Goal: Task Accomplishment & Management: Complete application form

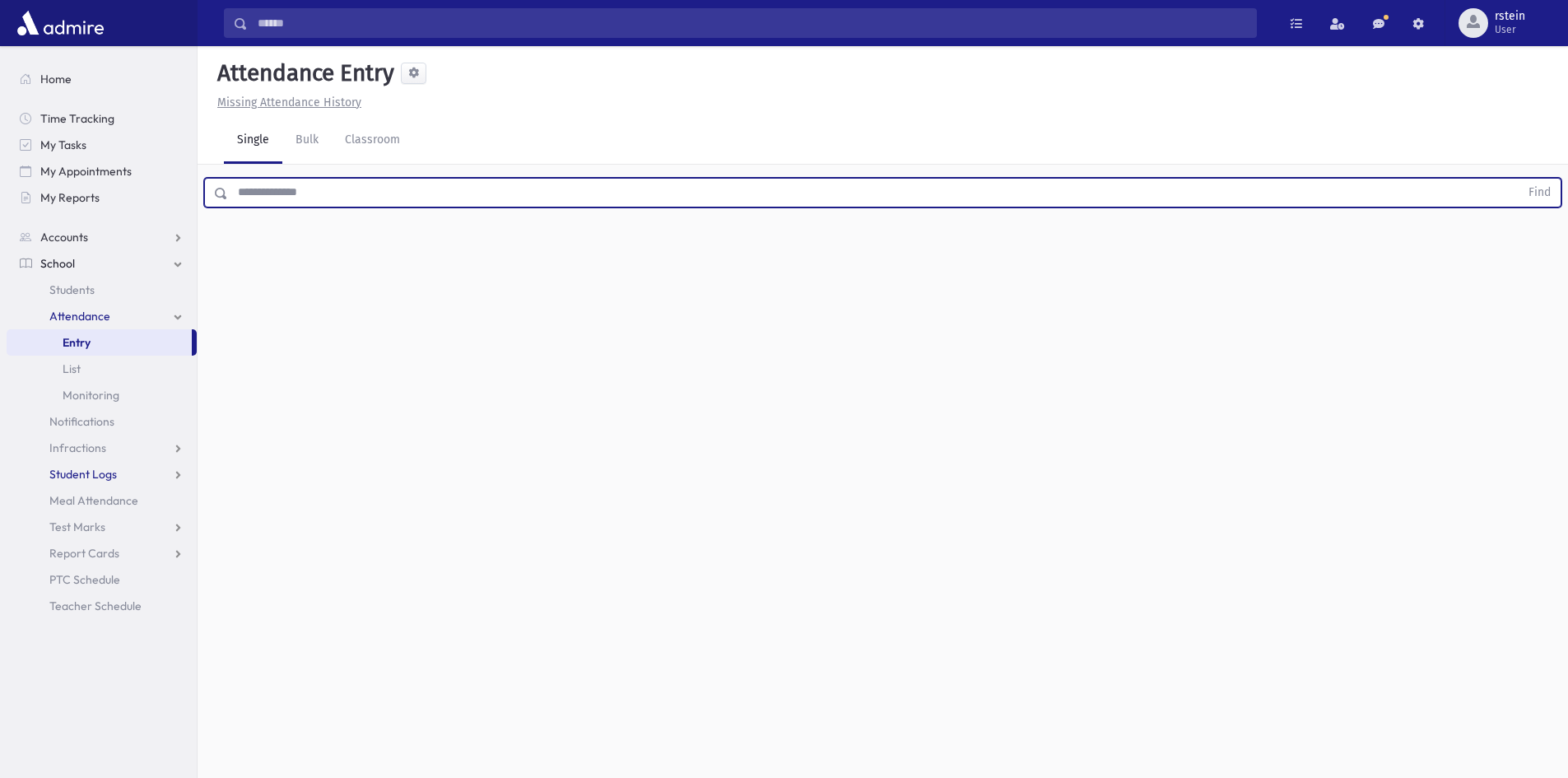
click at [115, 478] on span "Student Logs" at bounding box center [84, 474] width 68 height 15
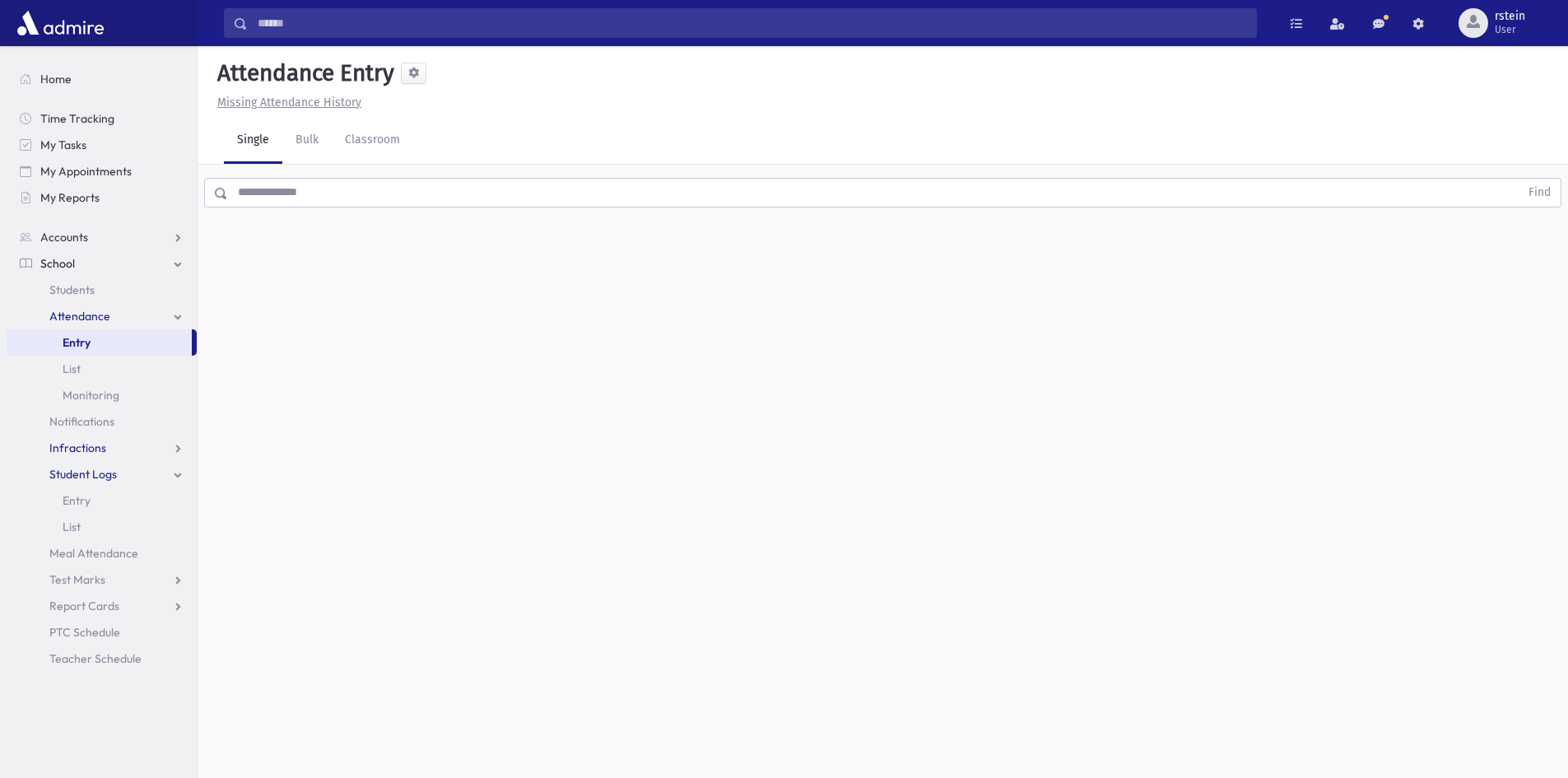
click at [130, 450] on link "Infractions" at bounding box center [102, 448] width 191 height 26
click at [102, 474] on link "Entry" at bounding box center [102, 474] width 191 height 26
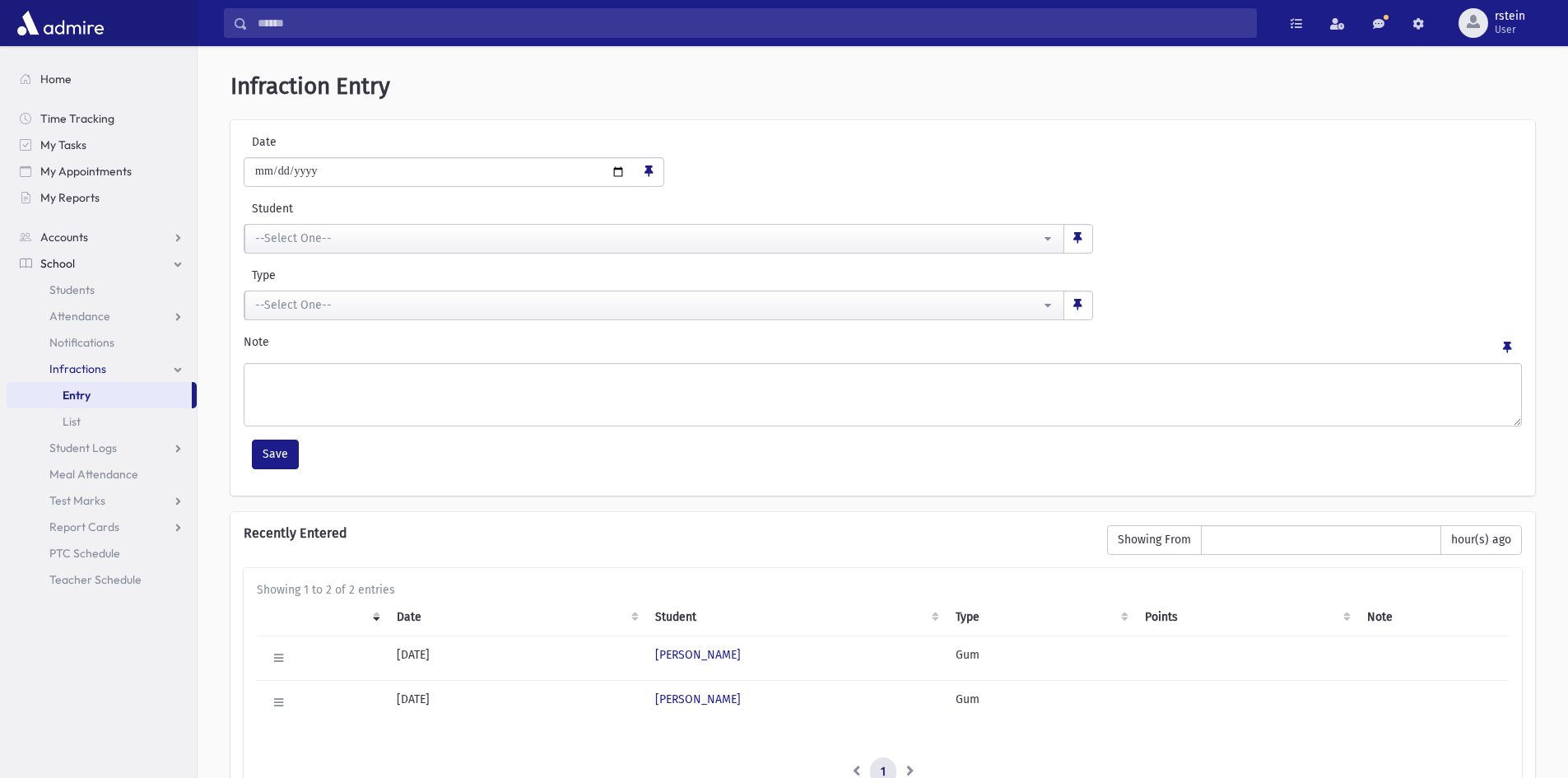
scroll to position [126, 0]
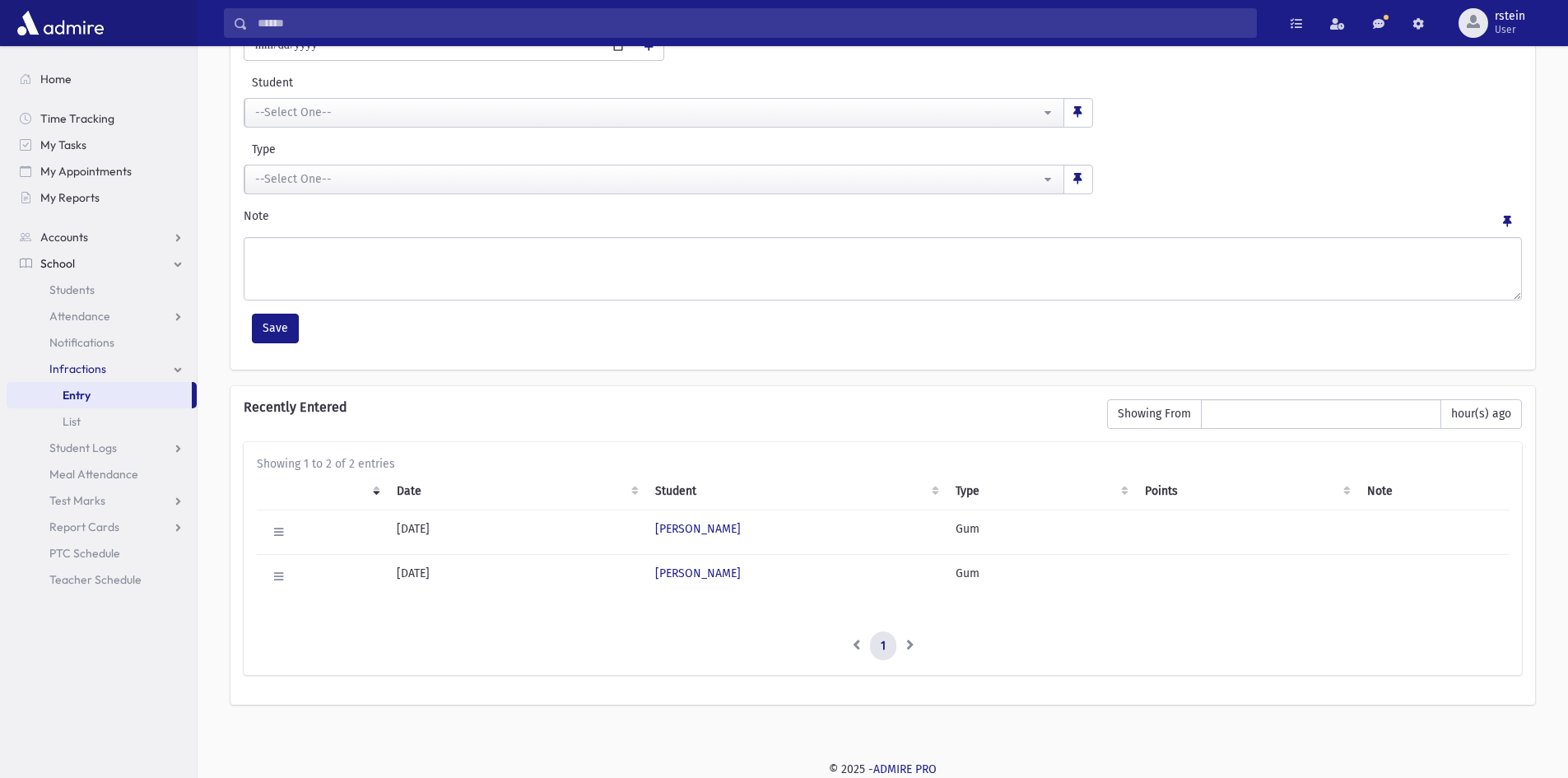
click at [912, 647] on li at bounding box center [911, 646] width 28 height 30
click at [904, 641] on li at bounding box center [911, 646] width 28 height 30
